Goal: Find specific page/section: Find specific page/section

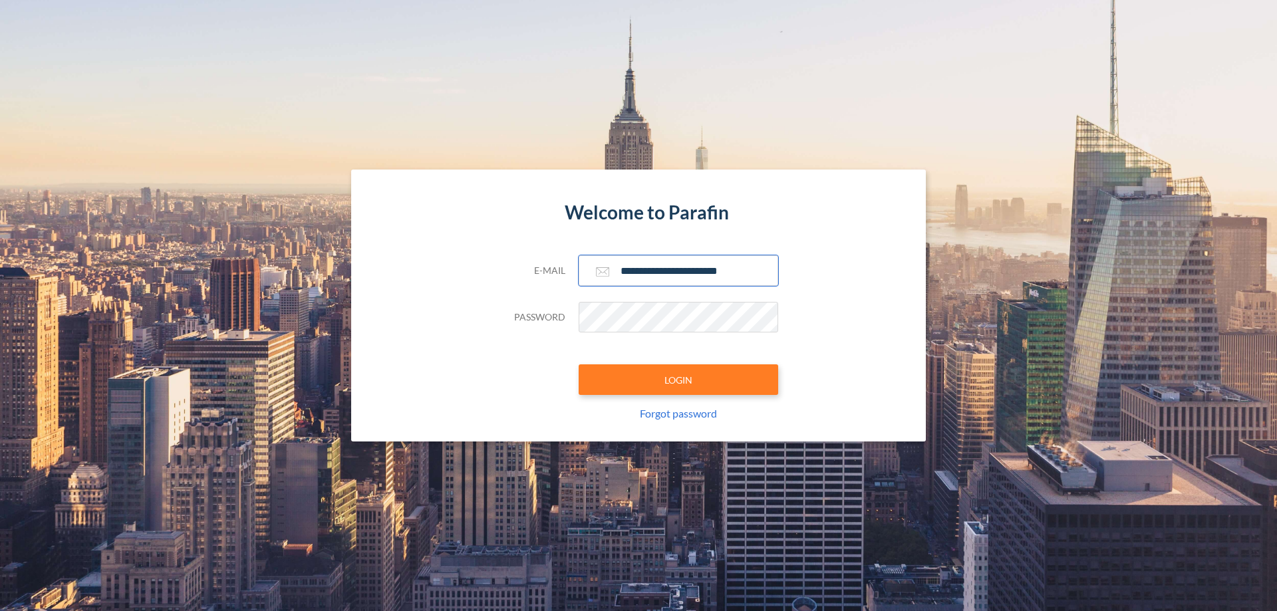
type input "**********"
click at [679, 380] on button "LOGIN" at bounding box center [679, 380] width 200 height 31
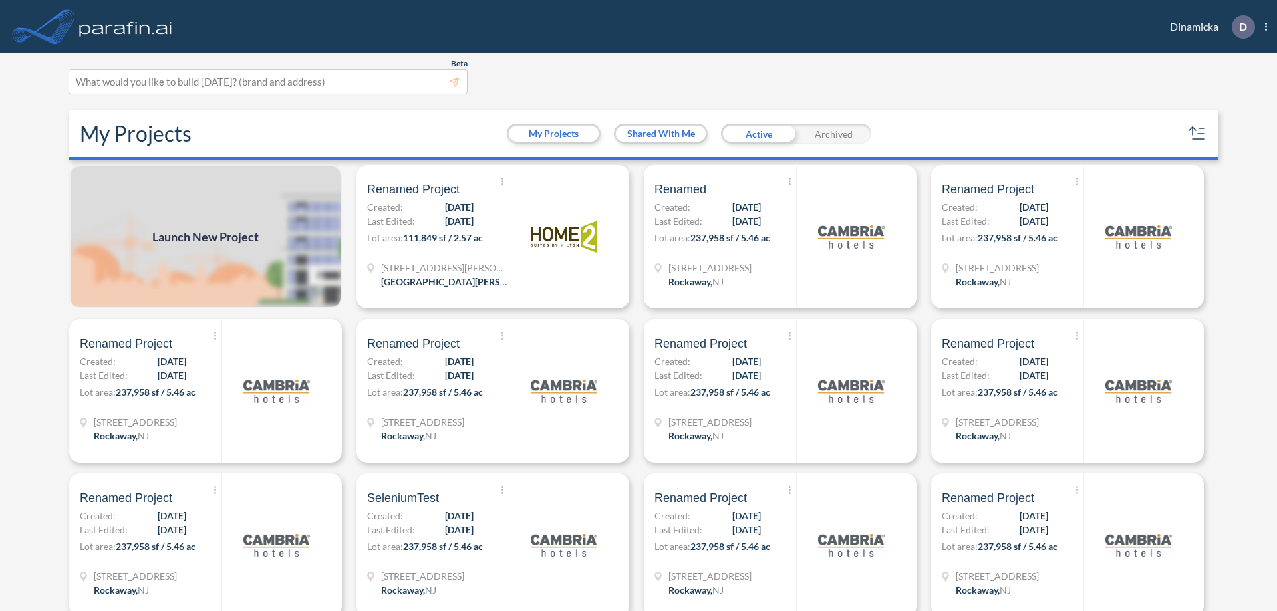
scroll to position [3, 0]
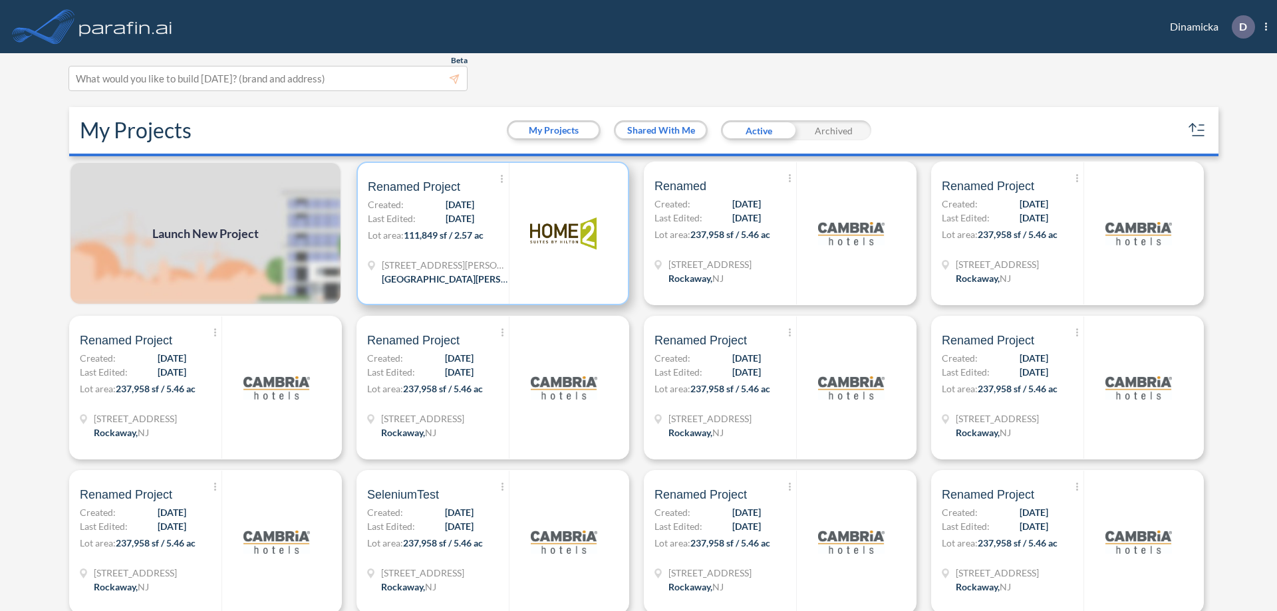
click at [490, 234] on p "Lot area: 111,849 sf / 2.57 ac" at bounding box center [438, 237] width 141 height 19
